Goal: Information Seeking & Learning: Learn about a topic

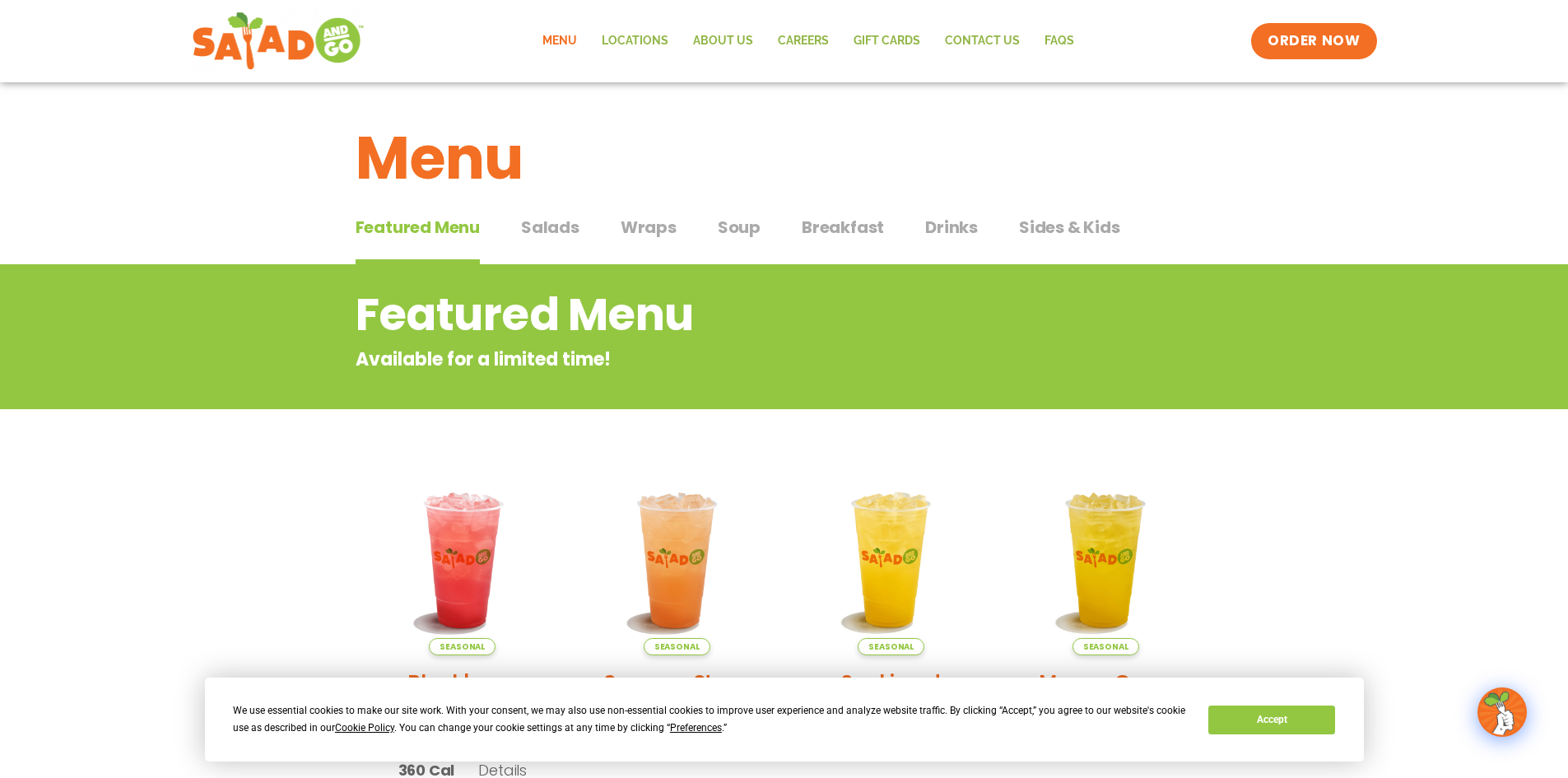
click at [562, 231] on span "Salads" at bounding box center [550, 226] width 58 height 24
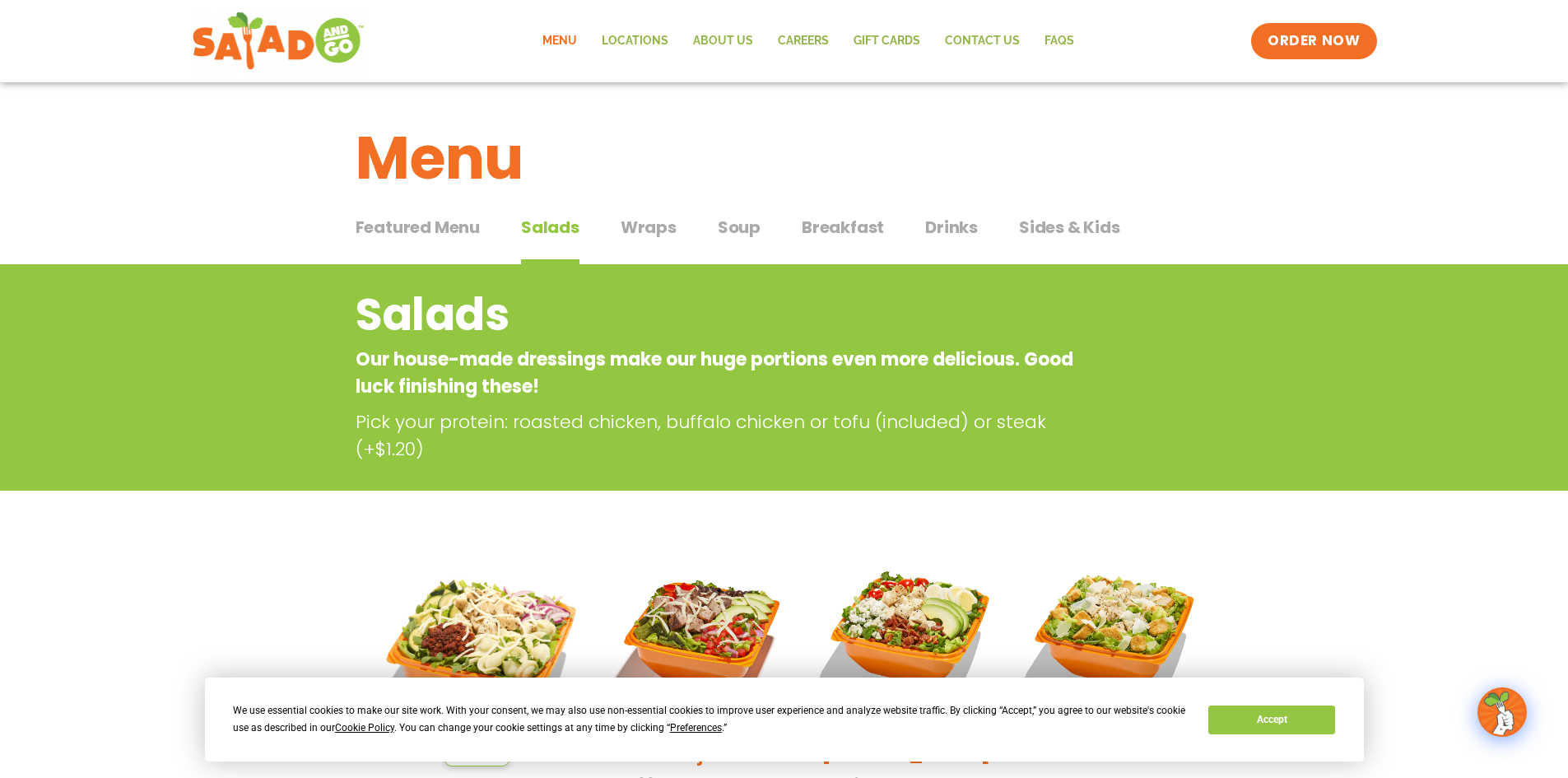
scroll to position [83, 0]
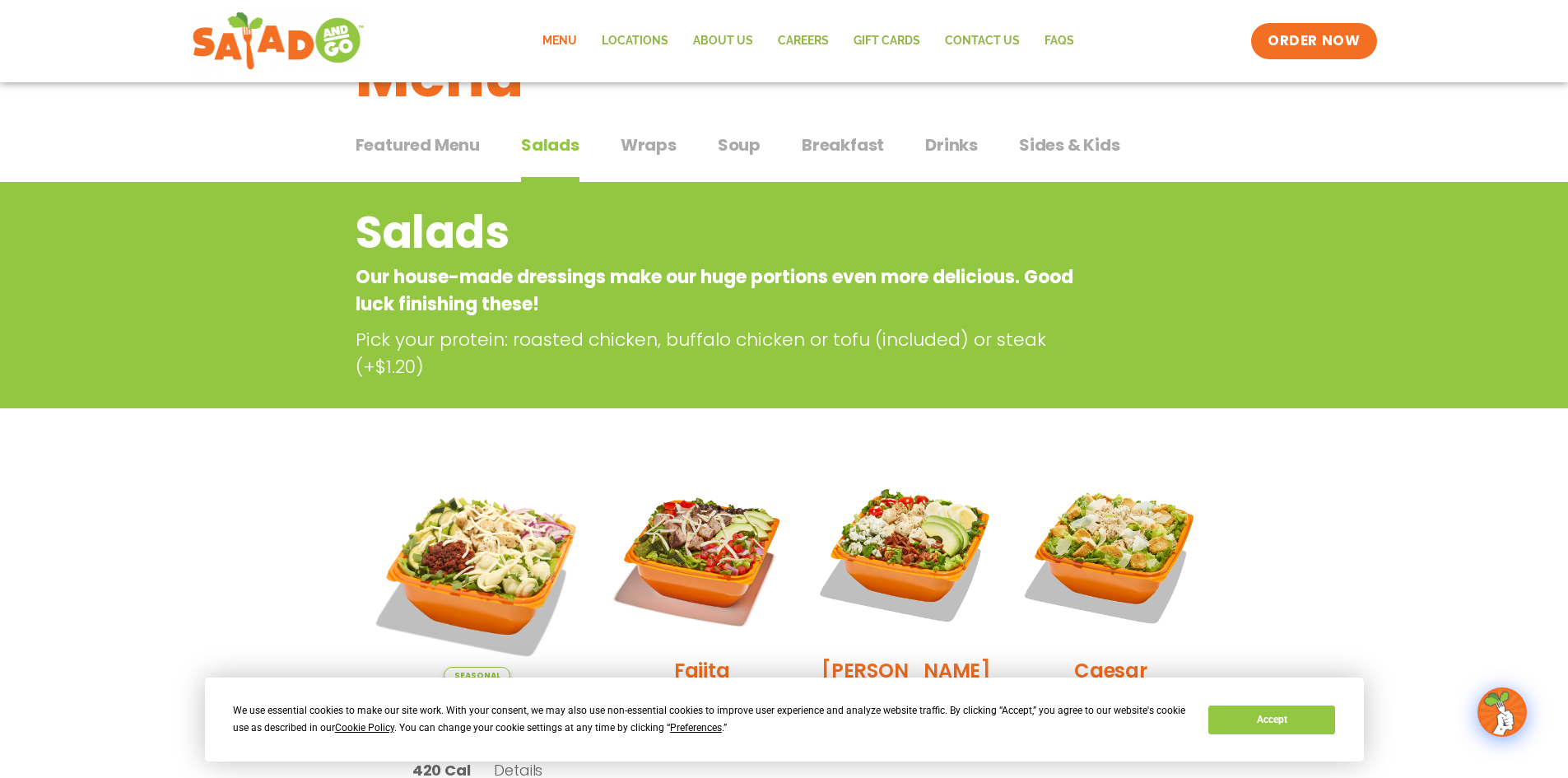
click at [663, 149] on span "Wraps" at bounding box center [648, 144] width 56 height 24
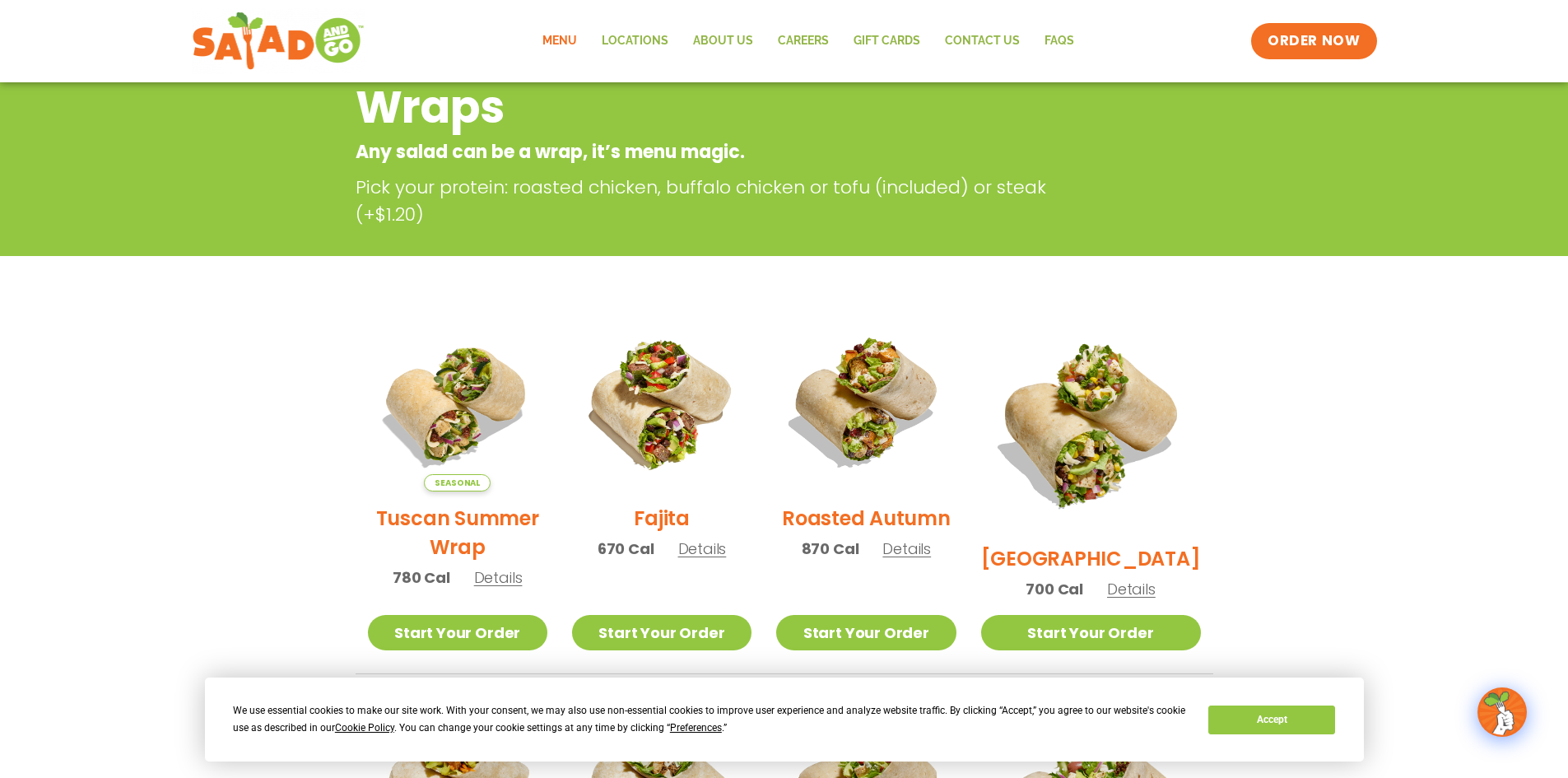
scroll to position [412, 0]
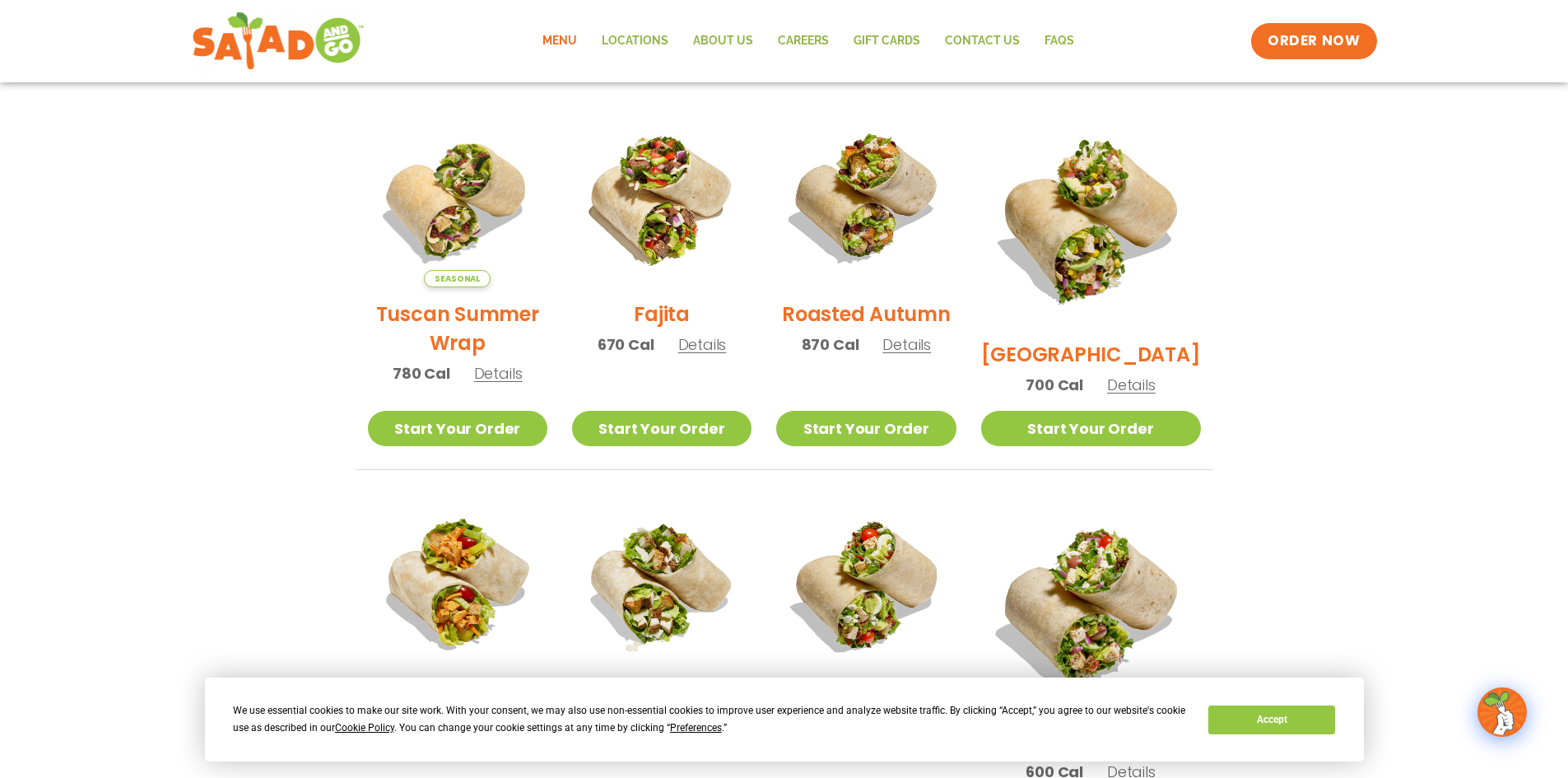
click at [926, 355] on span "Details" at bounding box center [907, 345] width 49 height 20
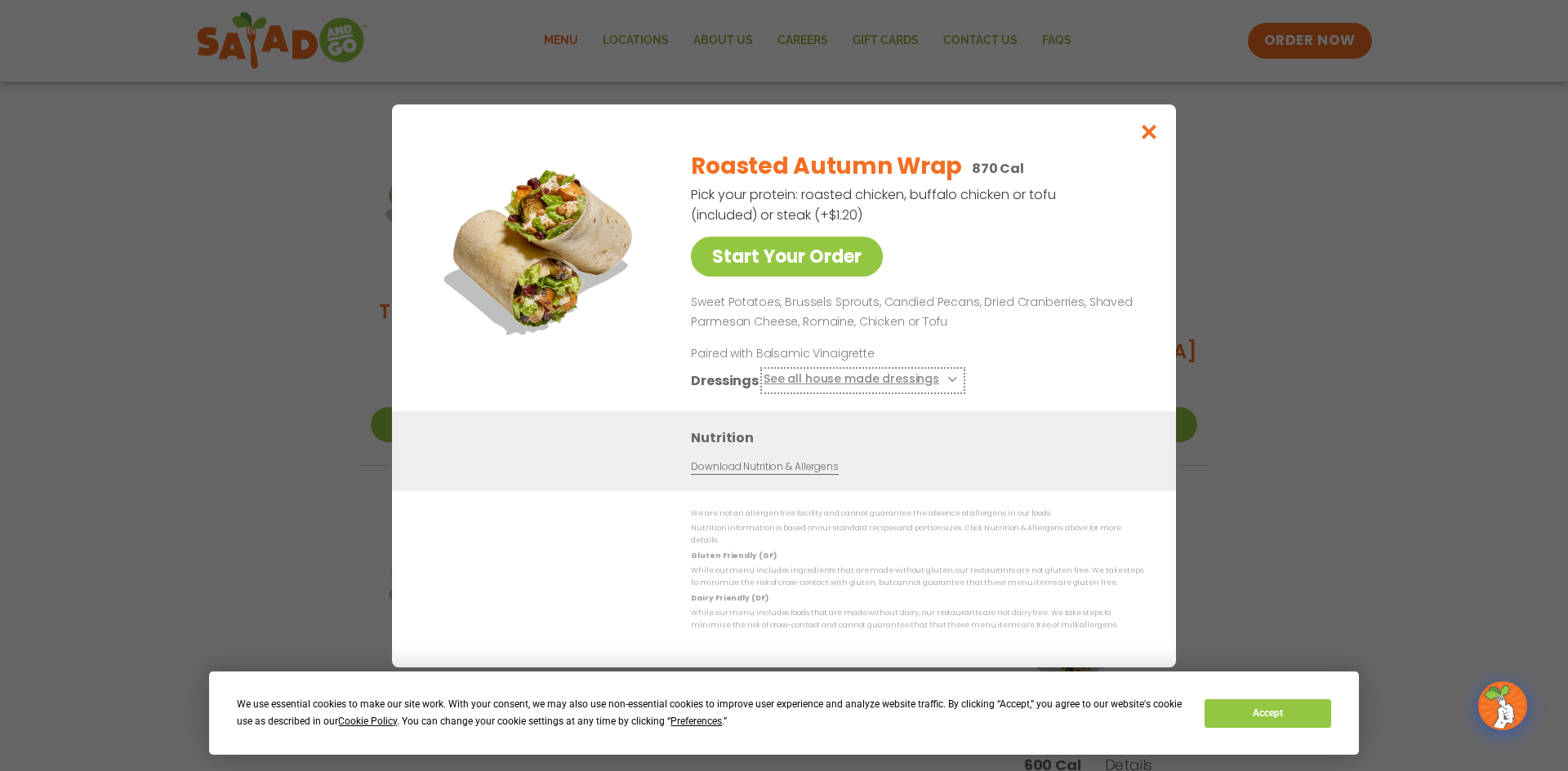
click at [902, 388] on button "See all house made dressings" at bounding box center [863, 380] width 199 height 20
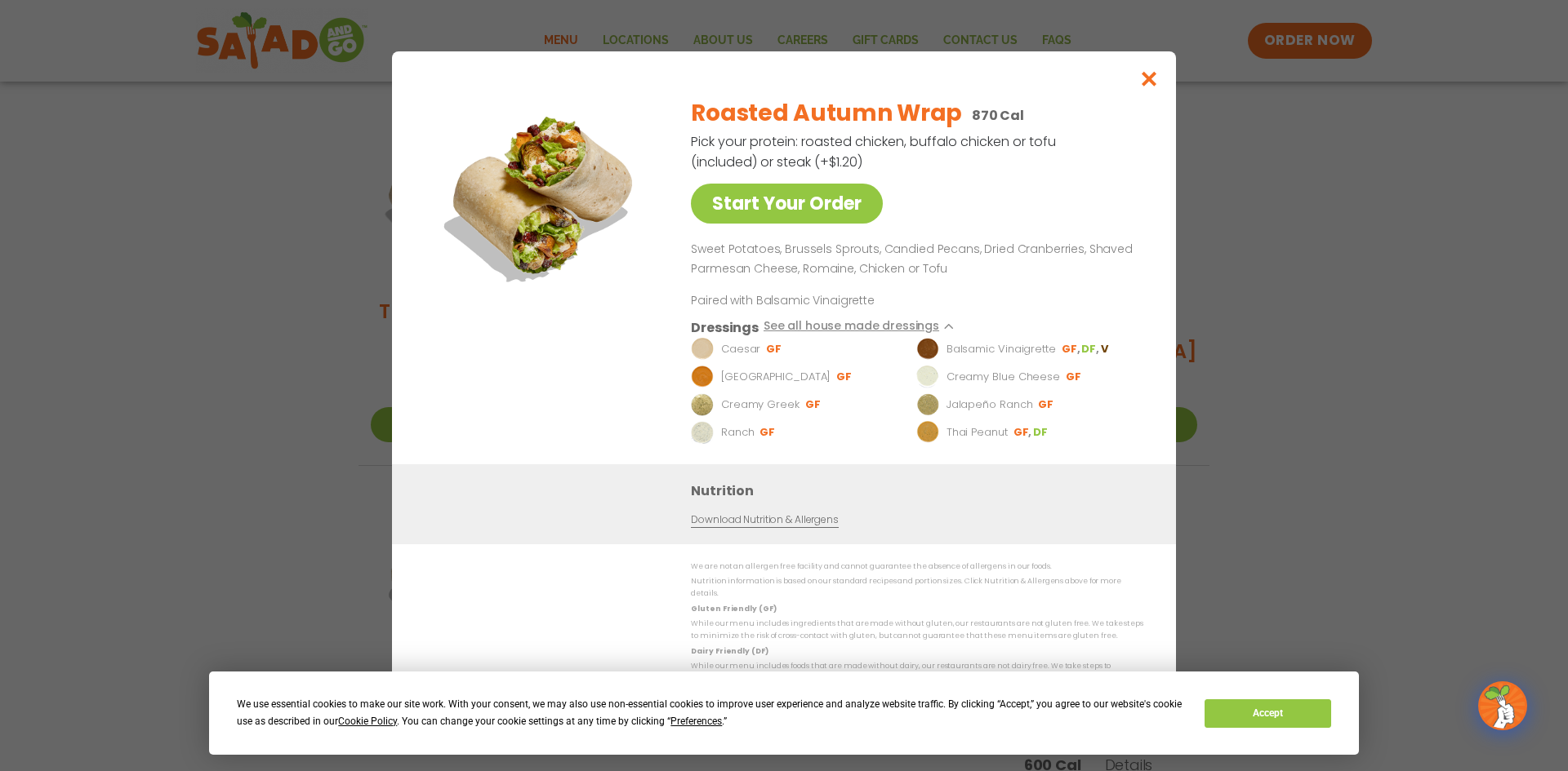
click at [1235, 328] on div "Start Your Order Roasted Autumn Wrap 870 Cal Pick your protein: roasted chicken…" at bounding box center [784, 385] width 1568 height 771
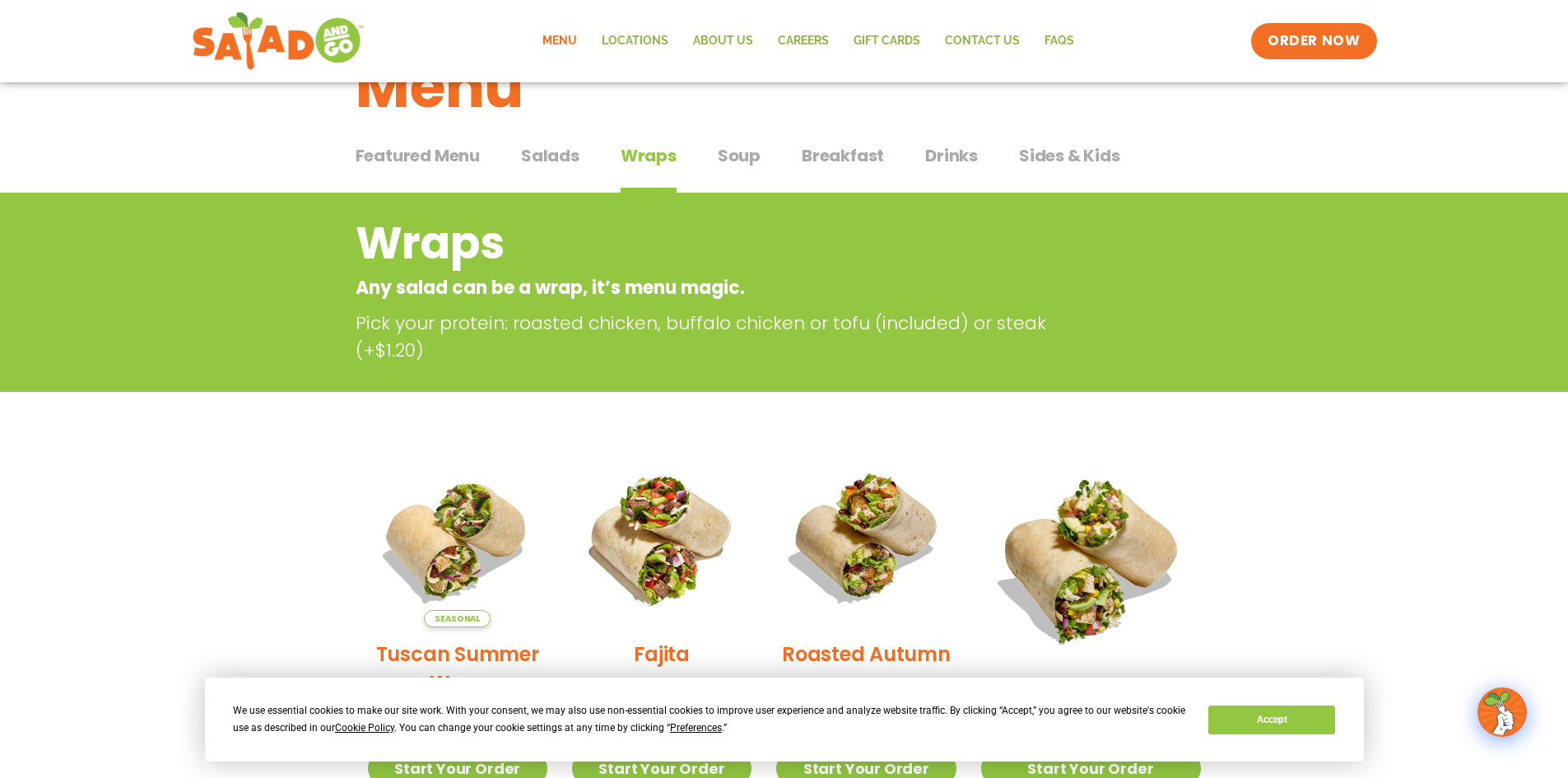
scroll to position [0, 0]
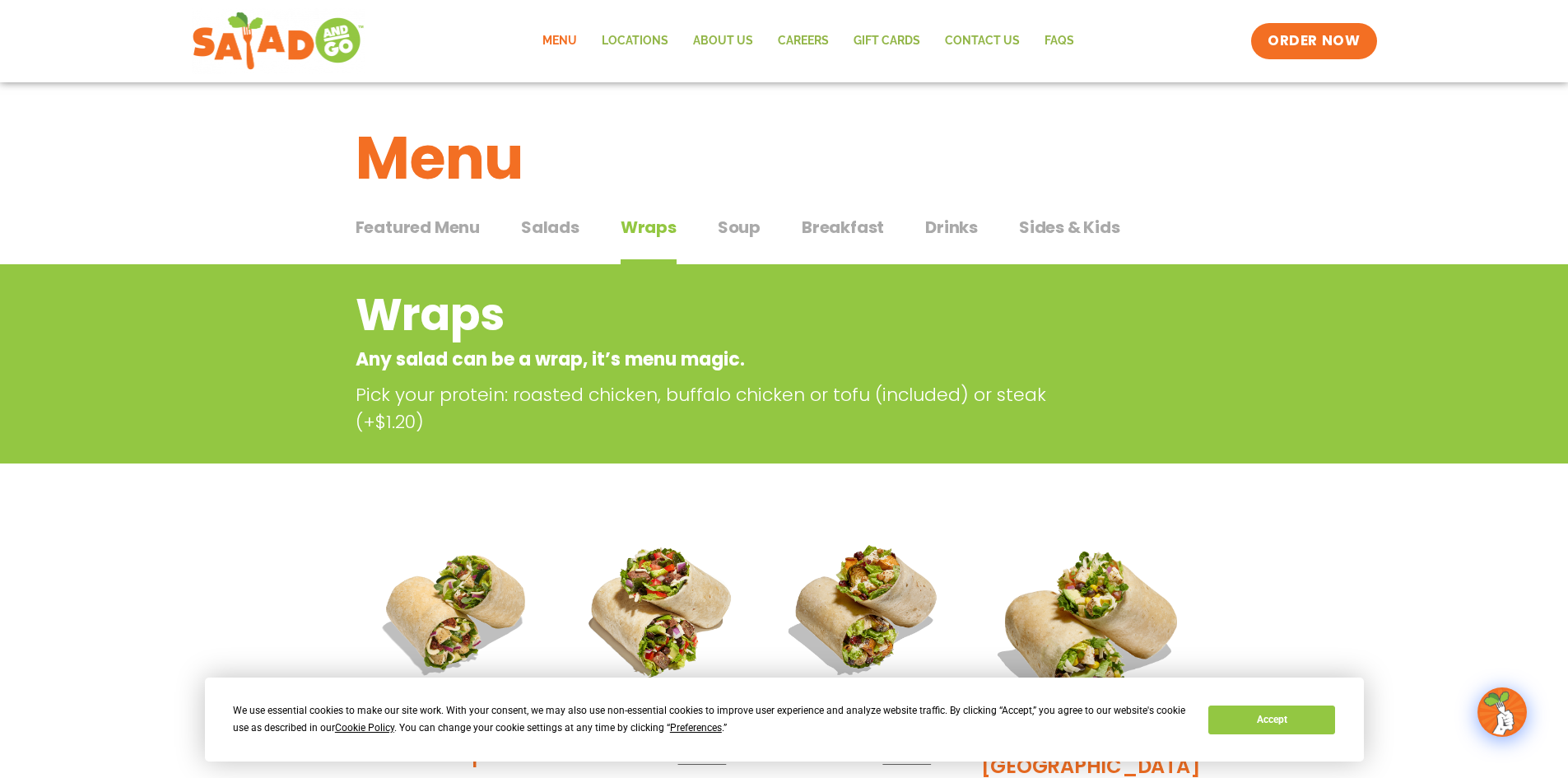
click at [754, 236] on span "Soup" at bounding box center [739, 226] width 43 height 24
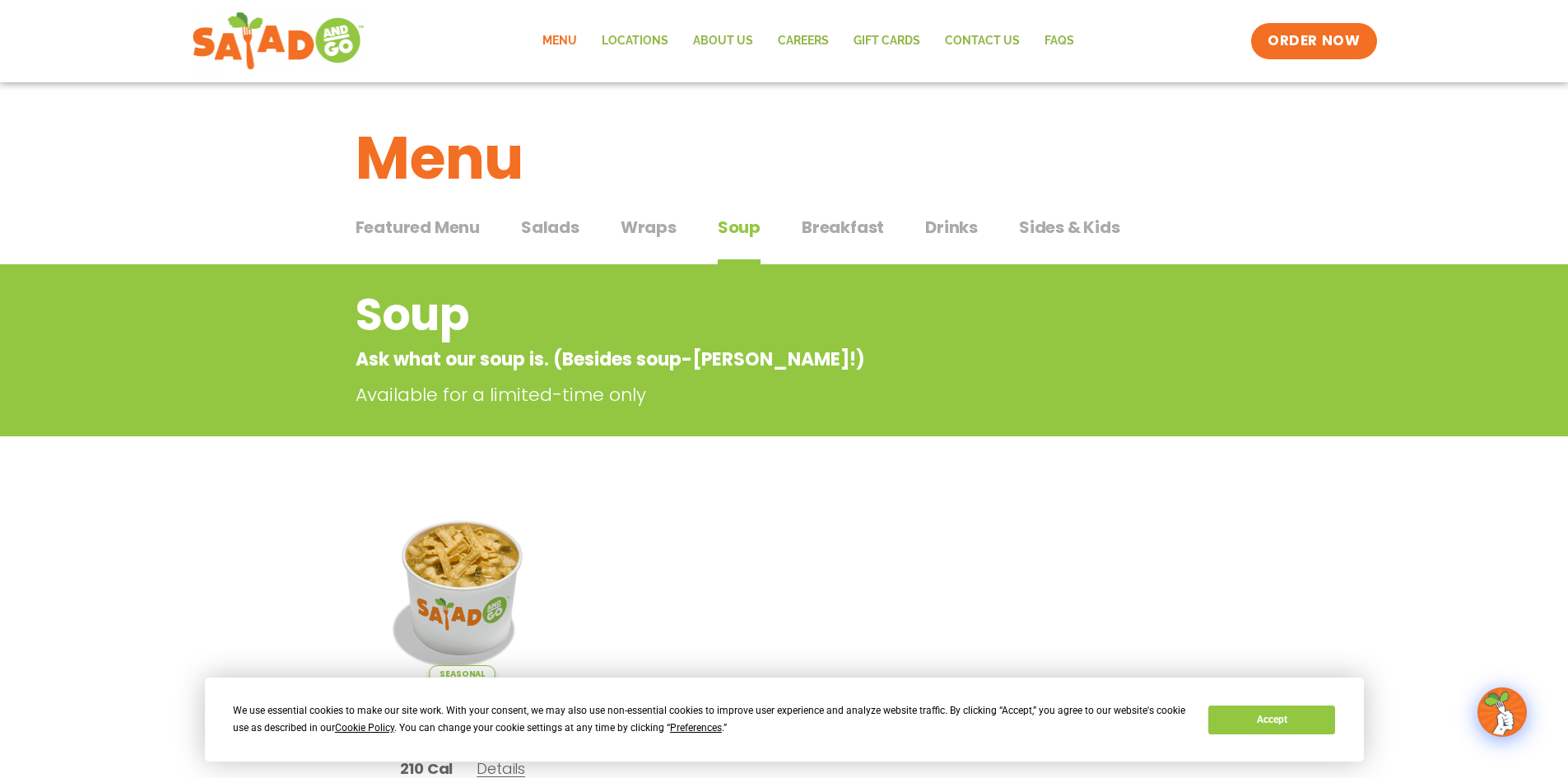
click at [856, 242] on button "Breakfast Breakfast" at bounding box center [844, 239] width 83 height 50
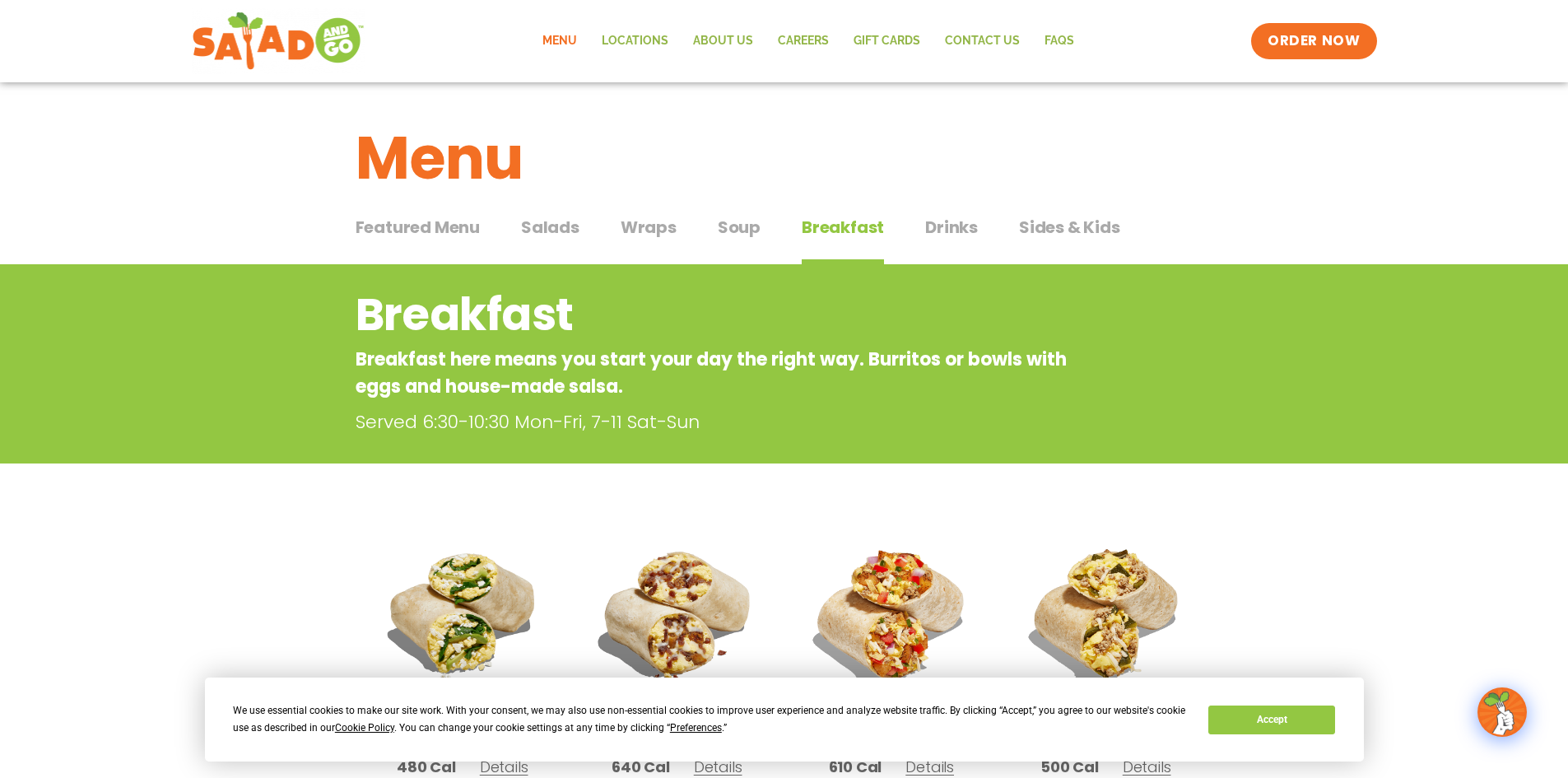
click at [935, 227] on span "Drinks" at bounding box center [952, 226] width 52 height 24
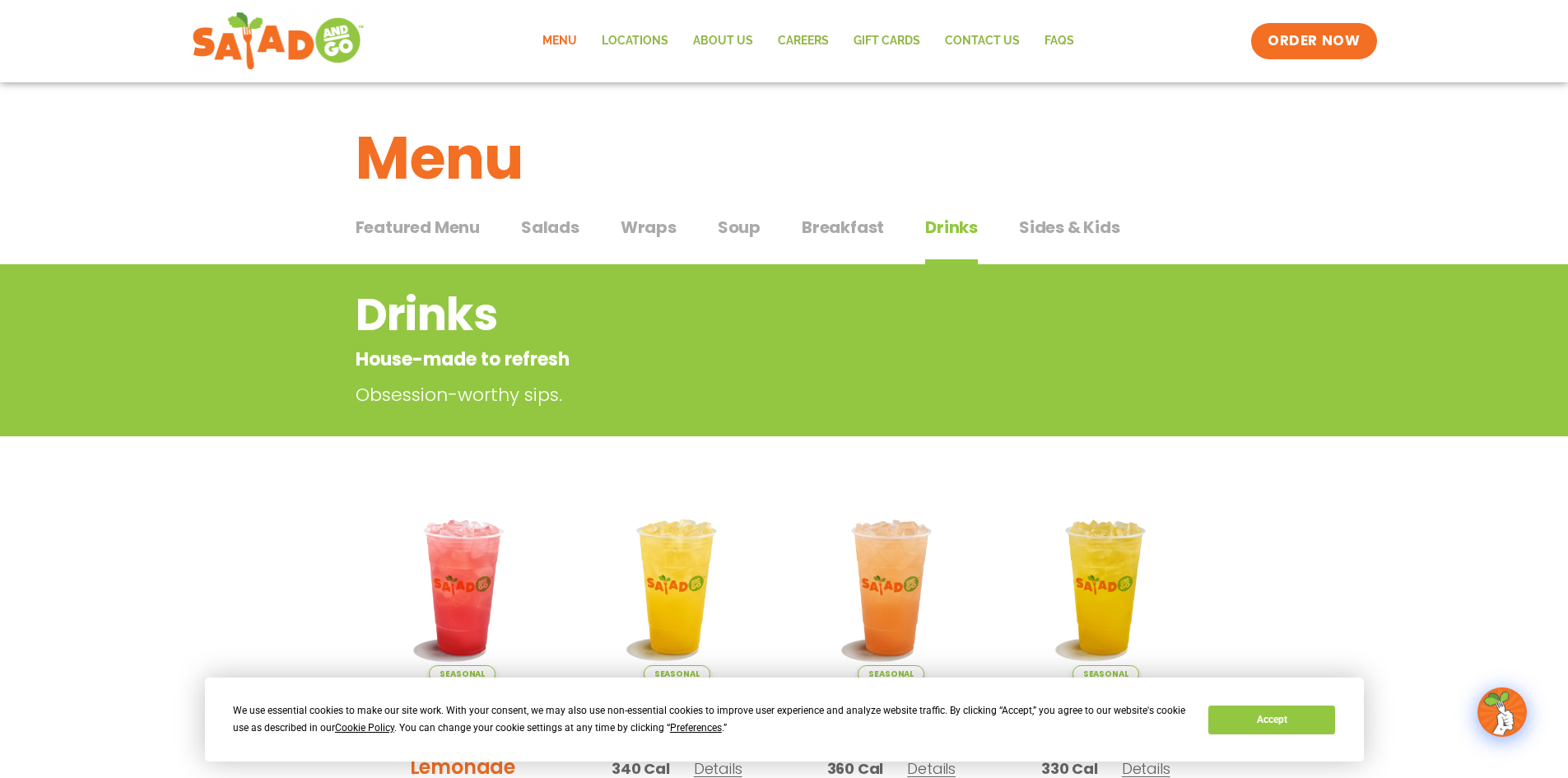
click at [1027, 230] on span "Sides & Kids" at bounding box center [1070, 226] width 101 height 24
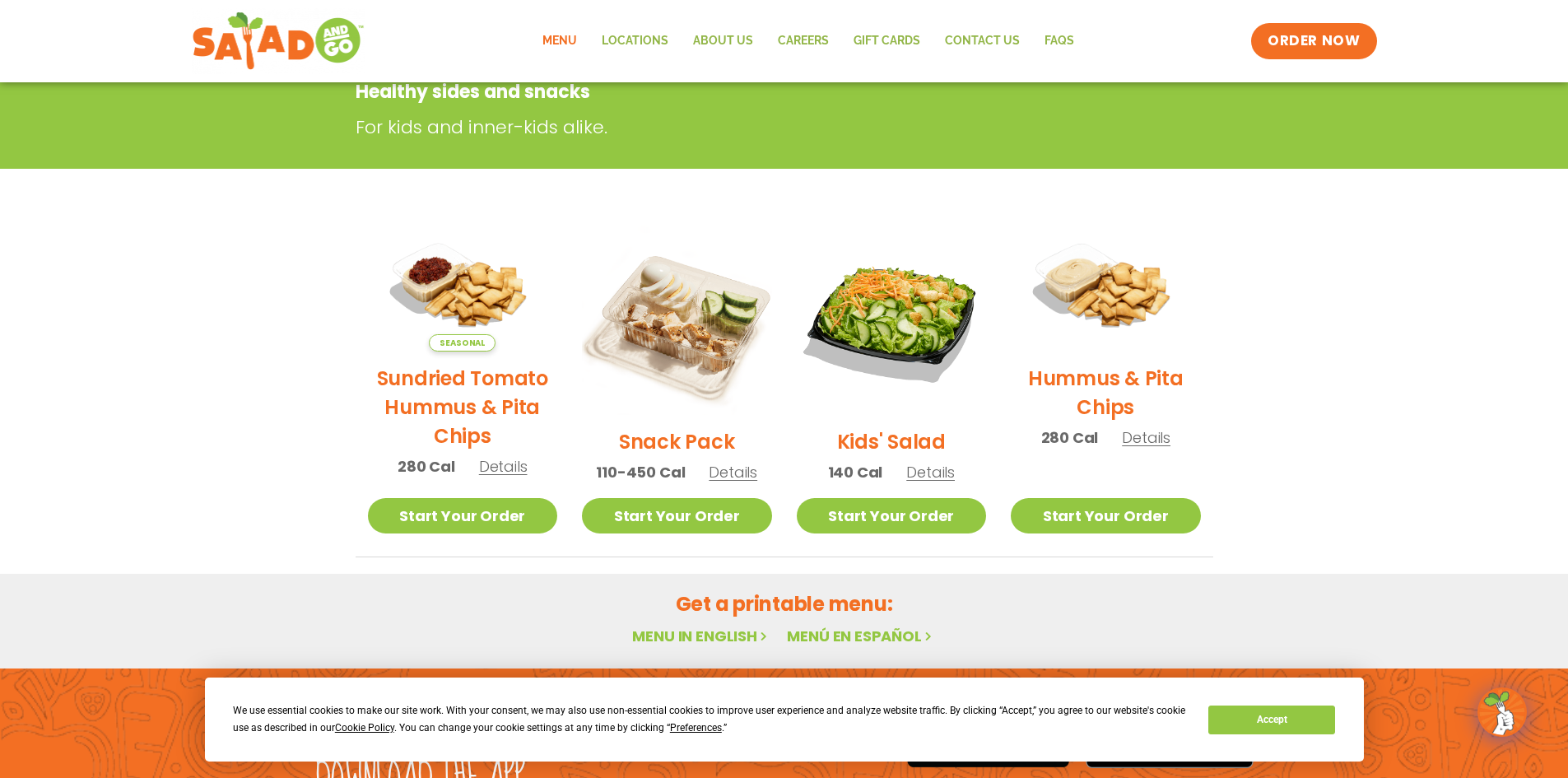
scroll to position [329, 0]
